Goal: Task Accomplishment & Management: Manage account settings

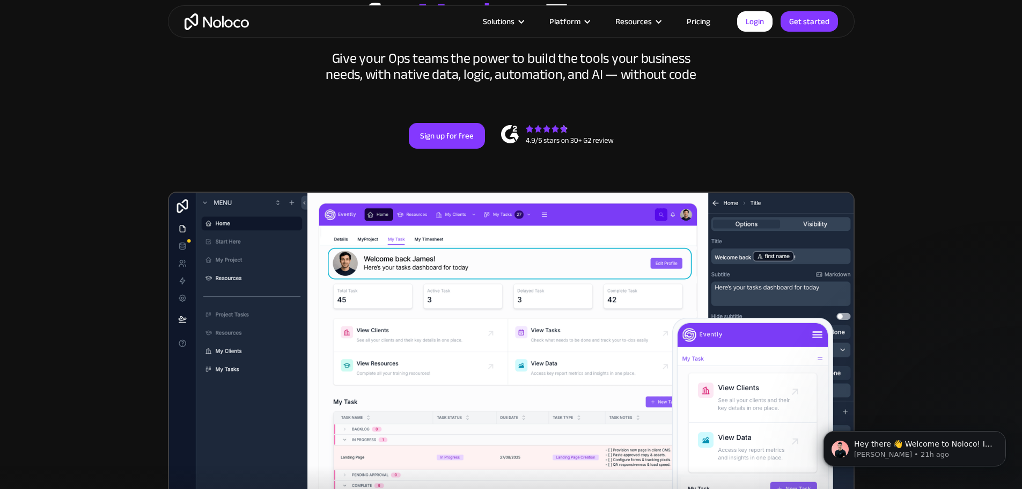
scroll to position [107, 0]
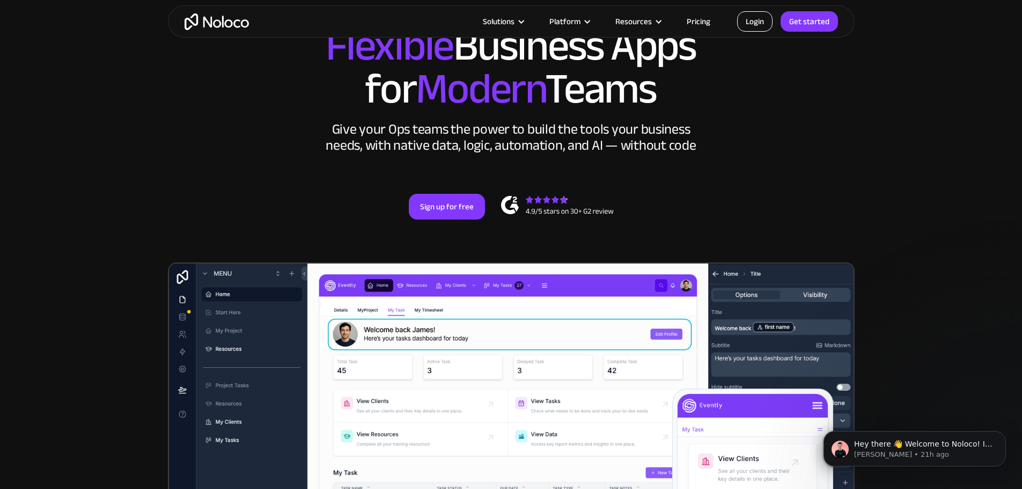
click at [765, 14] on link "Login" at bounding box center [754, 21] width 35 height 20
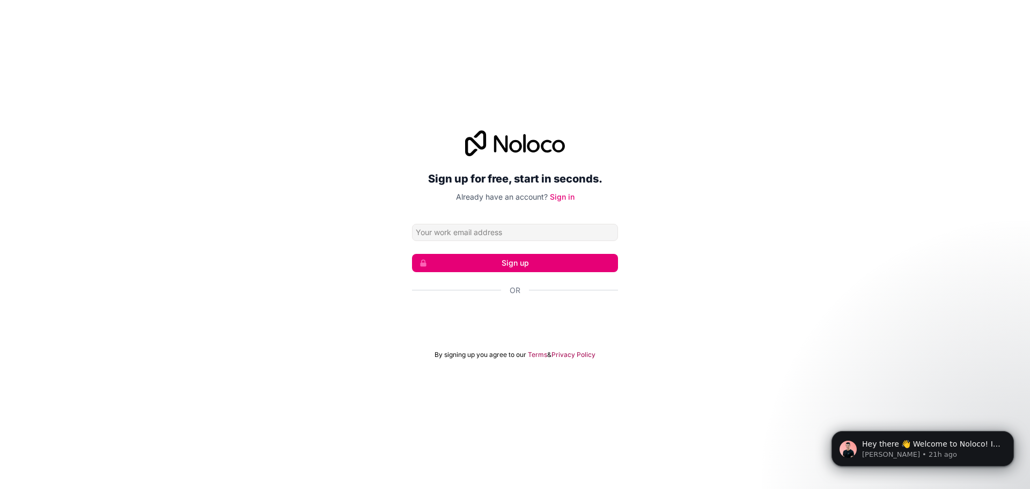
click at [547, 336] on form "Sign up Or By signing up you agree to our Terms & Privacy Policy" at bounding box center [515, 291] width 206 height 135
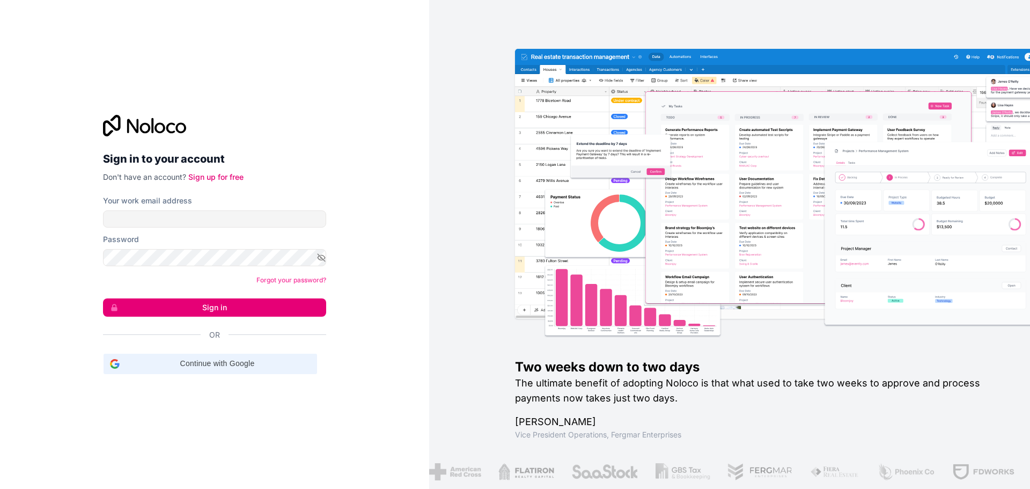
click at [239, 363] on span "Continue with Google" at bounding box center [217, 363] width 187 height 11
